Goal: Task Accomplishment & Management: Use online tool/utility

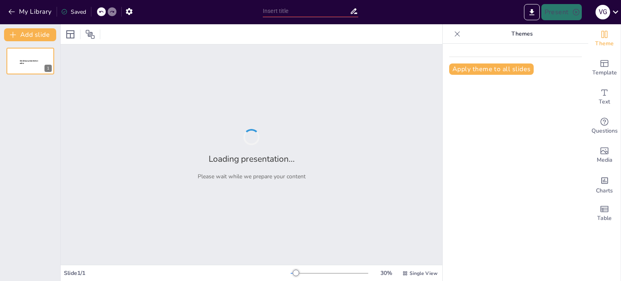
type input "Tiada Gading yang Tak Retak: Menerima Keterbatasan Diri"
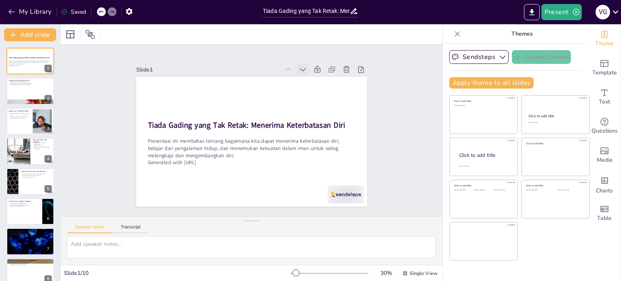
click at [271, 57] on icon at bounding box center [265, 51] width 11 height 11
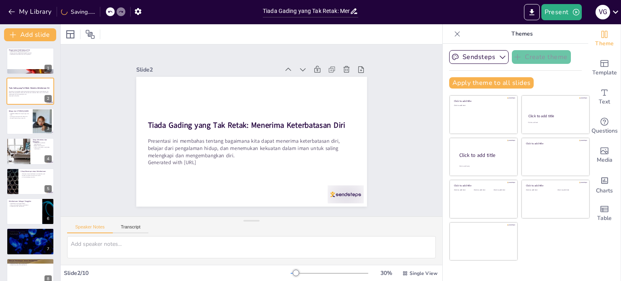
click at [310, 77] on icon at bounding box center [315, 82] width 10 height 10
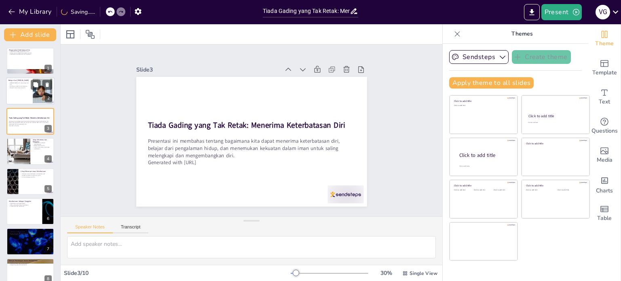
click at [22, 96] on div at bounding box center [30, 91] width 48 height 27
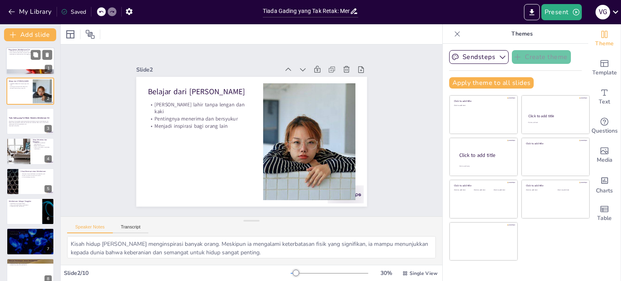
click at [20, 56] on div at bounding box center [30, 60] width 48 height 27
type textarea "Keterbatasan adalah hal yang wajar dalam hidup. Setiap orang pasti mengalami ke…"
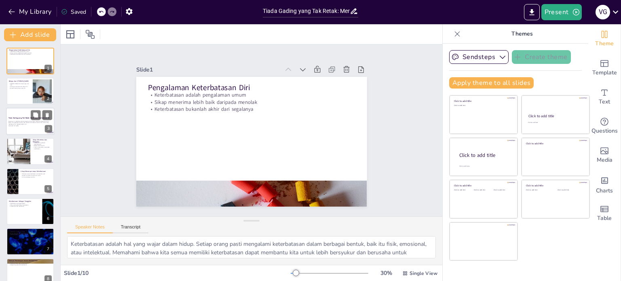
click at [23, 122] on p "Presentasi ini membahas tentang bagaimana kita dapat menerima keterbatasan diri…" at bounding box center [30, 122] width 44 height 4
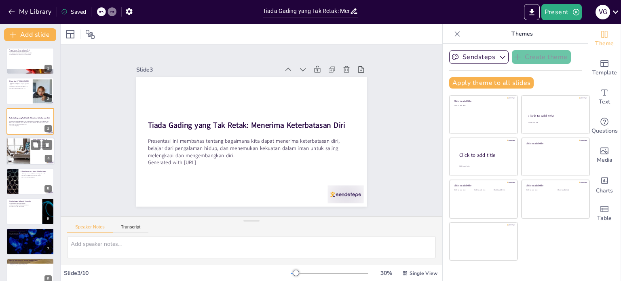
click at [23, 150] on div at bounding box center [18, 150] width 41 height 27
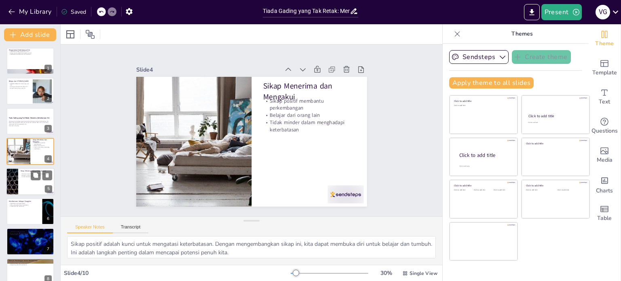
click at [25, 177] on p "Iri hati terhadap orang lain" at bounding box center [37, 177] width 32 height 2
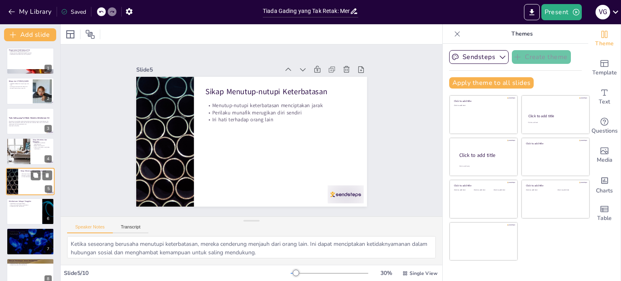
scroll to position [20, 0]
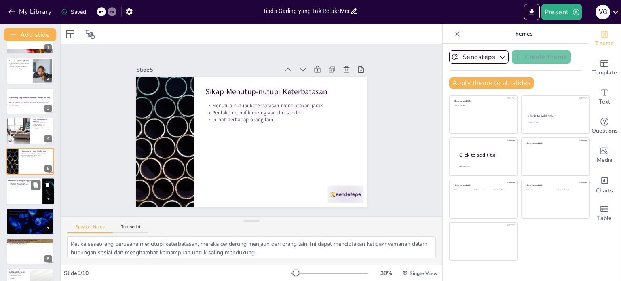
click at [24, 197] on div at bounding box center [30, 190] width 48 height 27
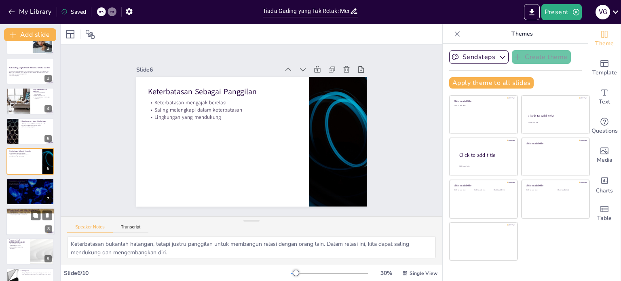
click at [25, 219] on div at bounding box center [30, 221] width 48 height 27
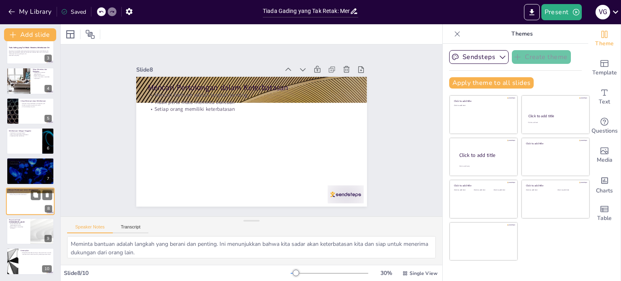
scroll to position [70, 0]
click at [19, 231] on div at bounding box center [30, 231] width 48 height 27
type textarea "Saling membantu adalah kunci untuk mengatasi keterbatasan. Ketika kita bekerja …"
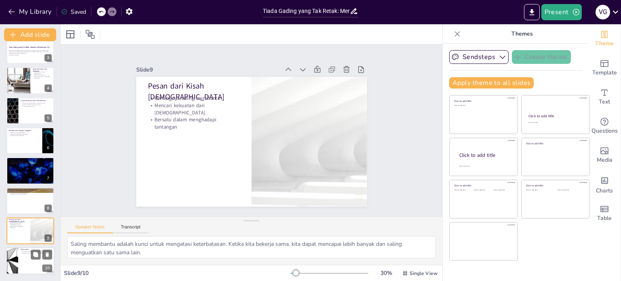
click at [23, 257] on div at bounding box center [30, 260] width 48 height 27
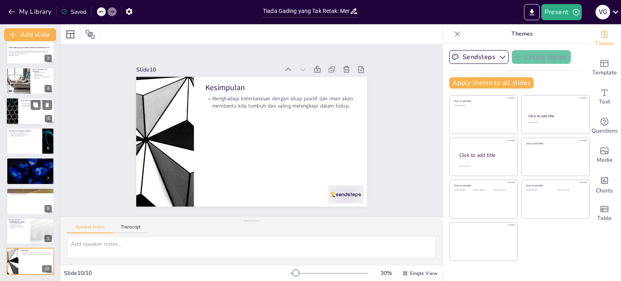
scroll to position [0, 0]
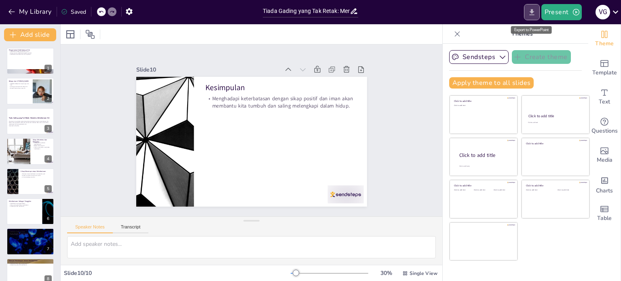
click at [531, 11] on icon "Export to PowerPoint" at bounding box center [531, 12] width 5 height 6
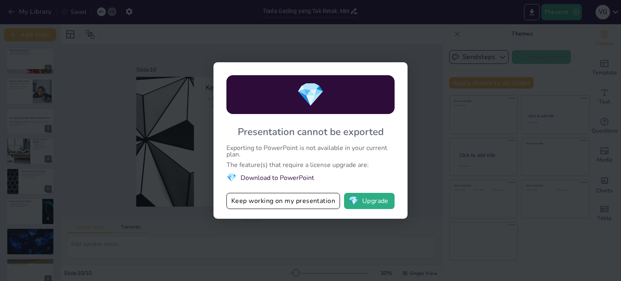
click at [275, 177] on li "💎 Download to PowerPoint" at bounding box center [310, 177] width 168 height 11
click at [276, 201] on button "Keep working on my presentation" at bounding box center [283, 201] width 114 height 16
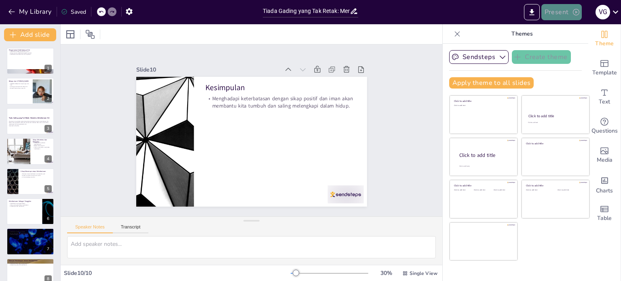
click at [560, 12] on button "Present" at bounding box center [561, 12] width 40 height 16
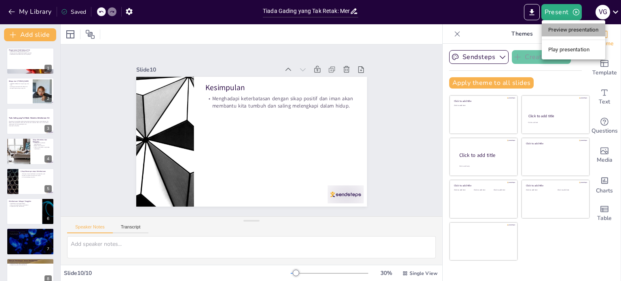
click at [563, 30] on li "Preview presentation" at bounding box center [572, 29] width 63 height 13
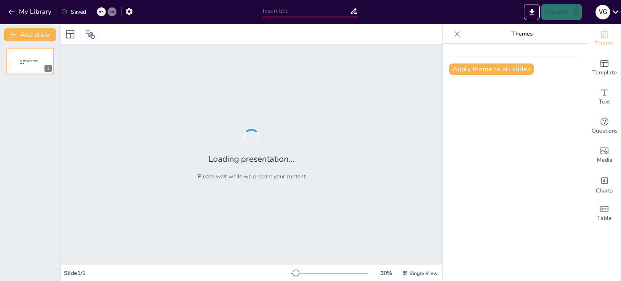
type input "Tiada Gading yang Tak Retak: Menerima Keterbatasan Diri"
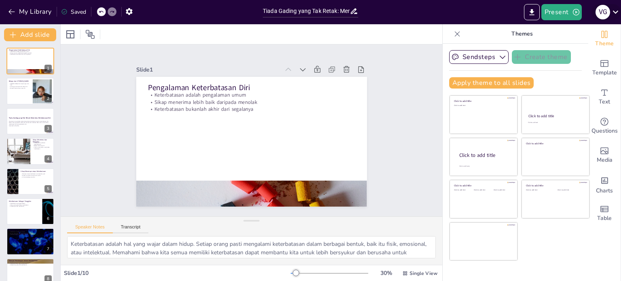
click at [616, 13] on icon at bounding box center [616, 12] width 6 height 3
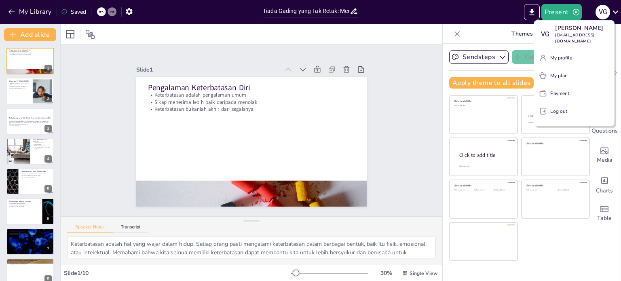
click at [501, 17] on div at bounding box center [310, 140] width 621 height 281
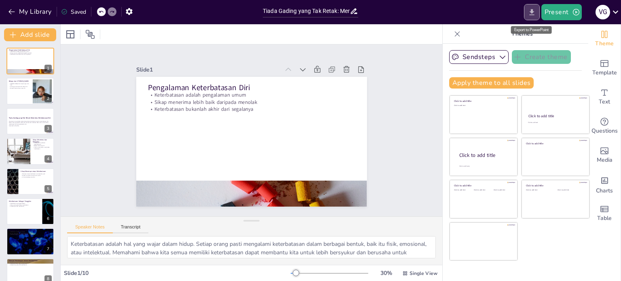
click at [532, 15] on icon "Export to PowerPoint" at bounding box center [531, 12] width 8 height 8
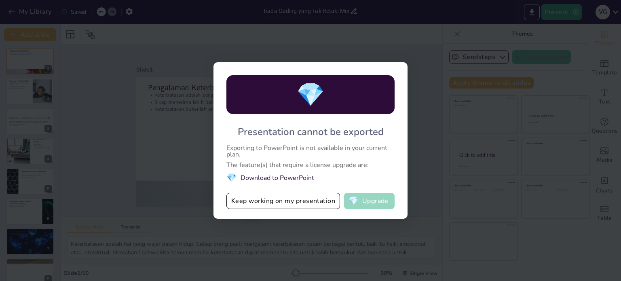
click at [359, 201] on button "💎 Upgrade" at bounding box center [369, 201] width 51 height 16
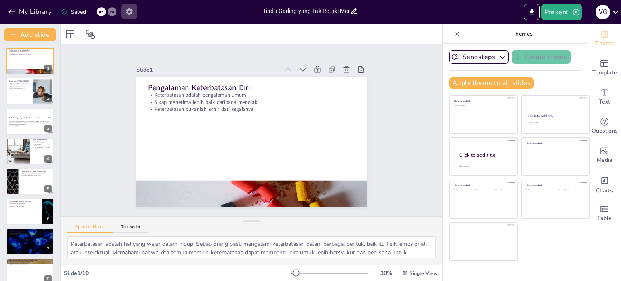
click at [132, 12] on icon "button" at bounding box center [129, 11] width 6 height 7
